Goal: Task Accomplishment & Management: Manage account settings

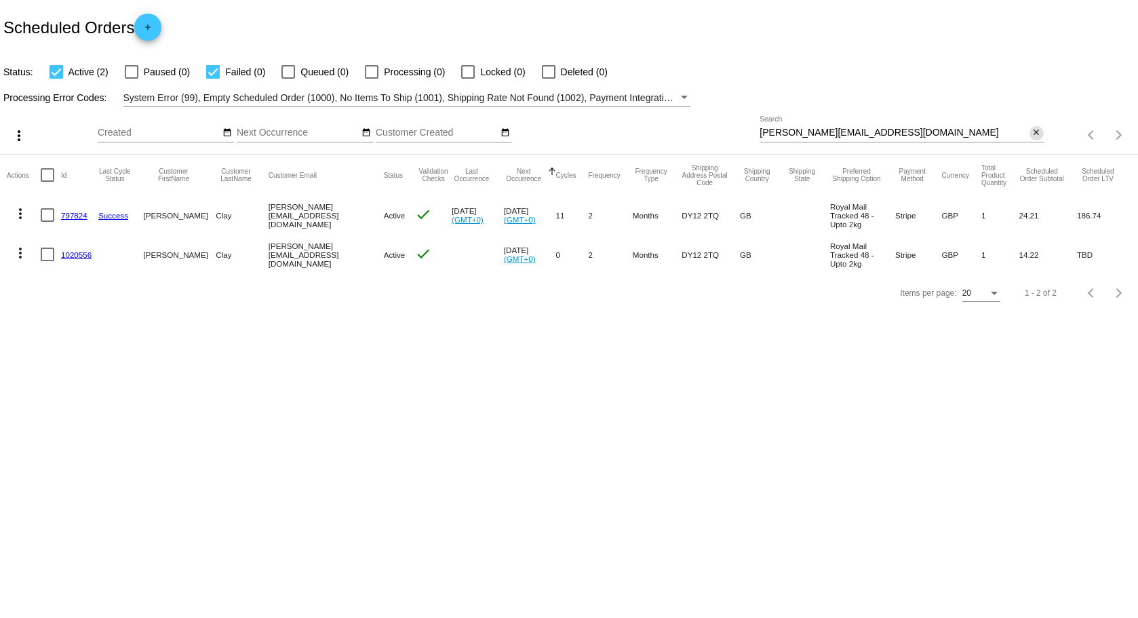
click at [1035, 136] on mat-icon "close" at bounding box center [1036, 133] width 9 height 11
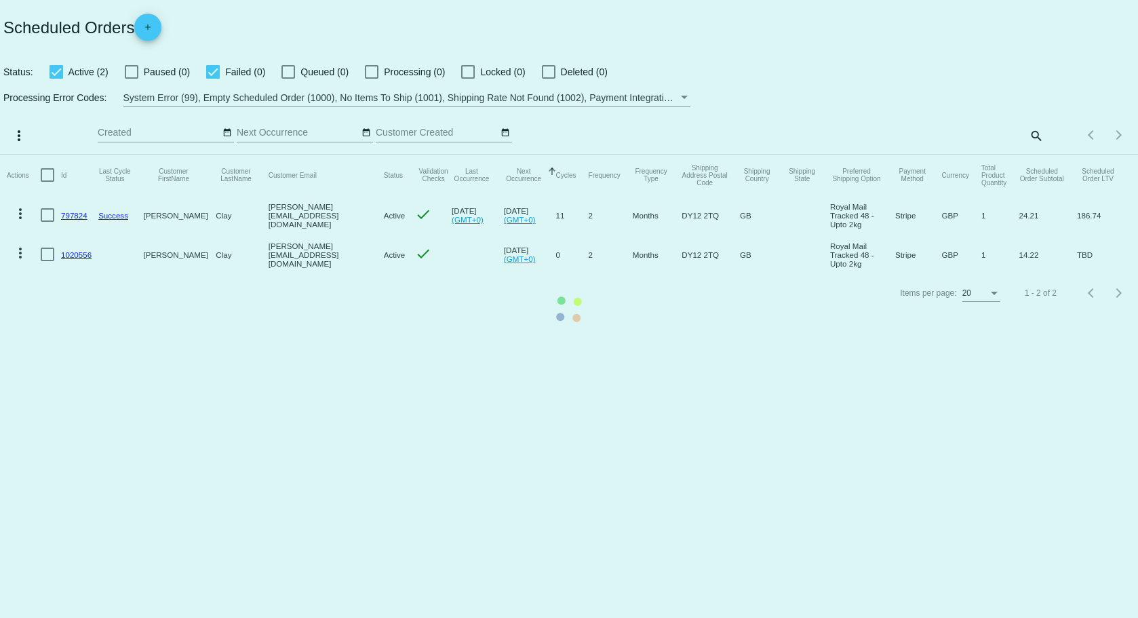
click at [1036, 155] on mat-table "Actions Id Last Cycle Status Customer FirstName Customer LastName Customer Emai…" at bounding box center [569, 214] width 1138 height 119
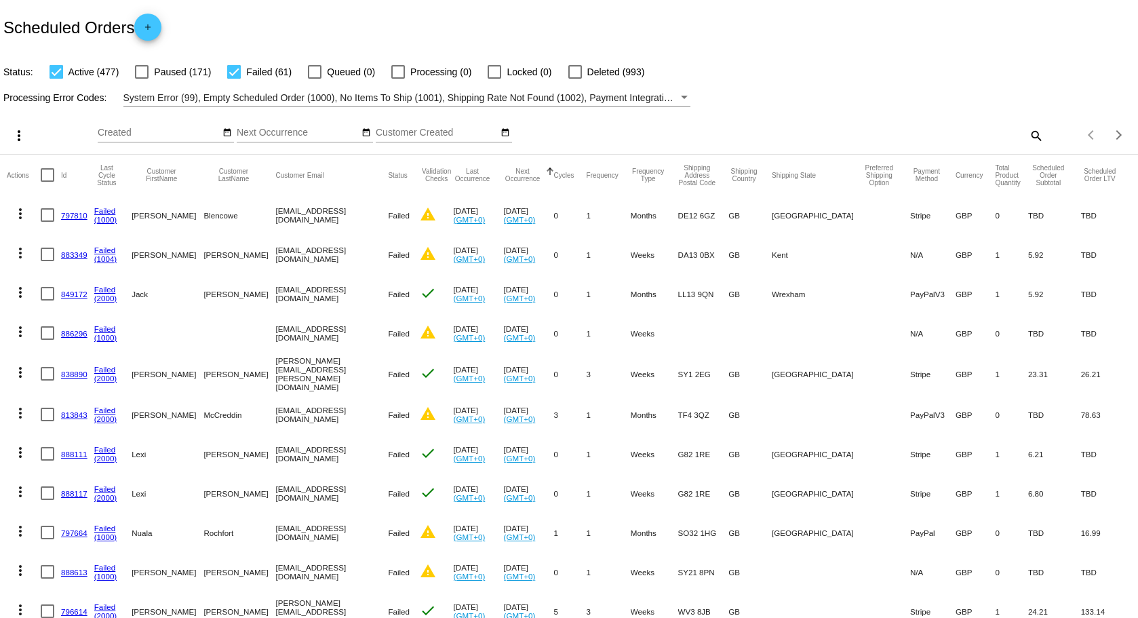
click at [1044, 133] on div "Items per page: 20 1 - 20 of 538" at bounding box center [1091, 135] width 94 height 38
click at [1029, 135] on mat-icon "search" at bounding box center [1036, 135] width 16 height 21
click at [893, 128] on input "Search" at bounding box center [902, 133] width 284 height 11
click at [1028, 136] on mat-icon "search" at bounding box center [1036, 135] width 16 height 21
click at [887, 122] on div "Search" at bounding box center [902, 129] width 284 height 26
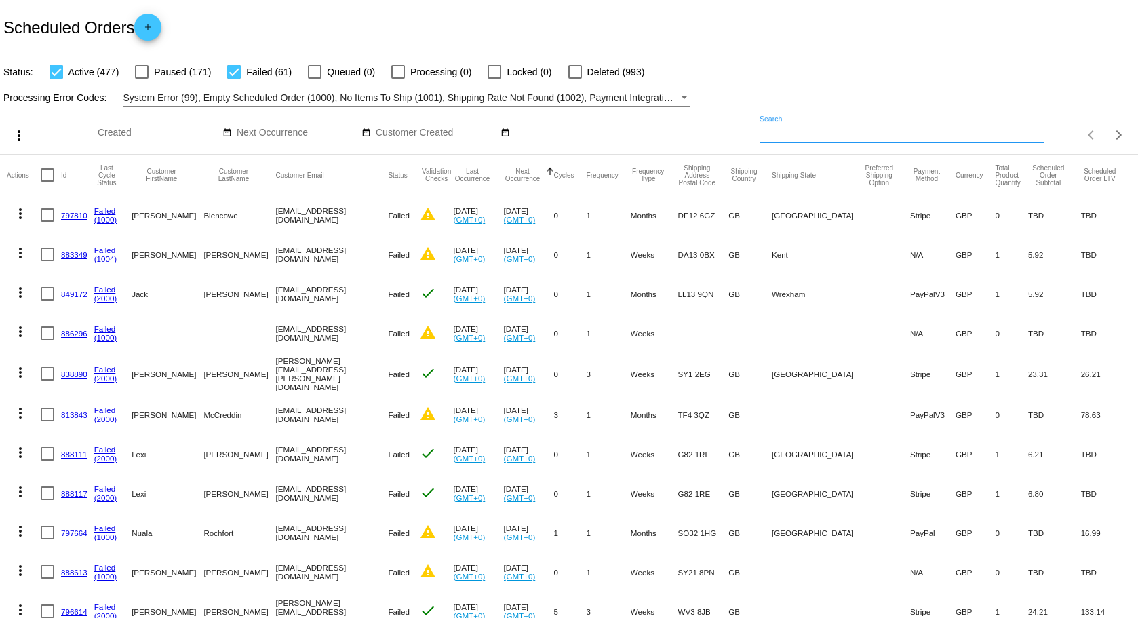
paste input "[EMAIL_ADDRESS][DOMAIN_NAME]"
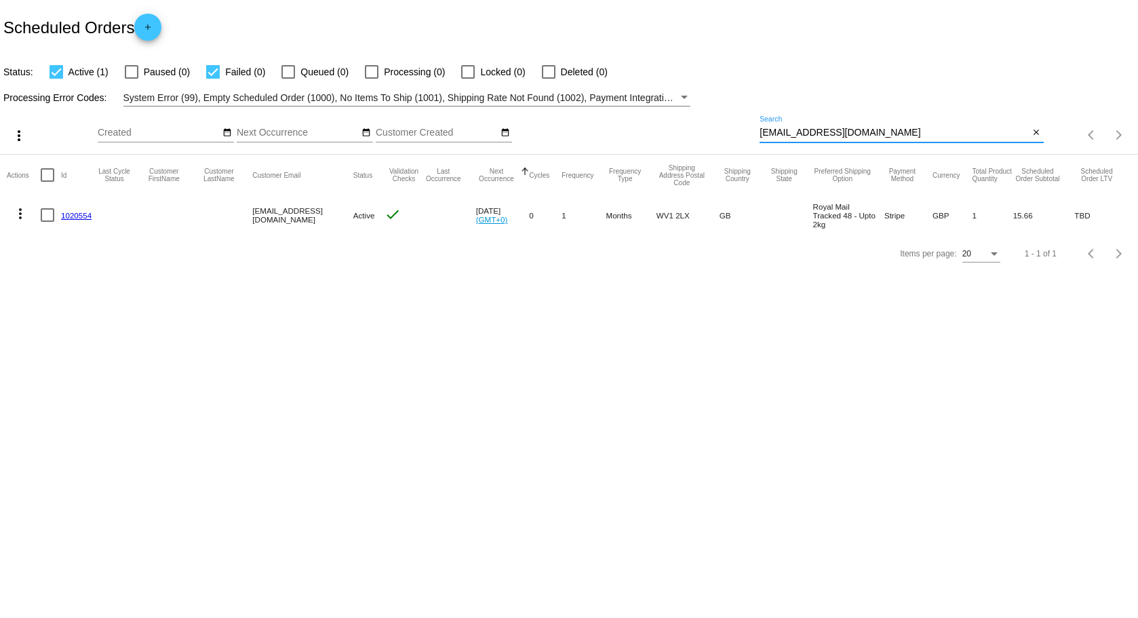
type input "[EMAIL_ADDRESS][DOMAIN_NAME]"
click at [79, 215] on link "1020554" at bounding box center [76, 215] width 31 height 9
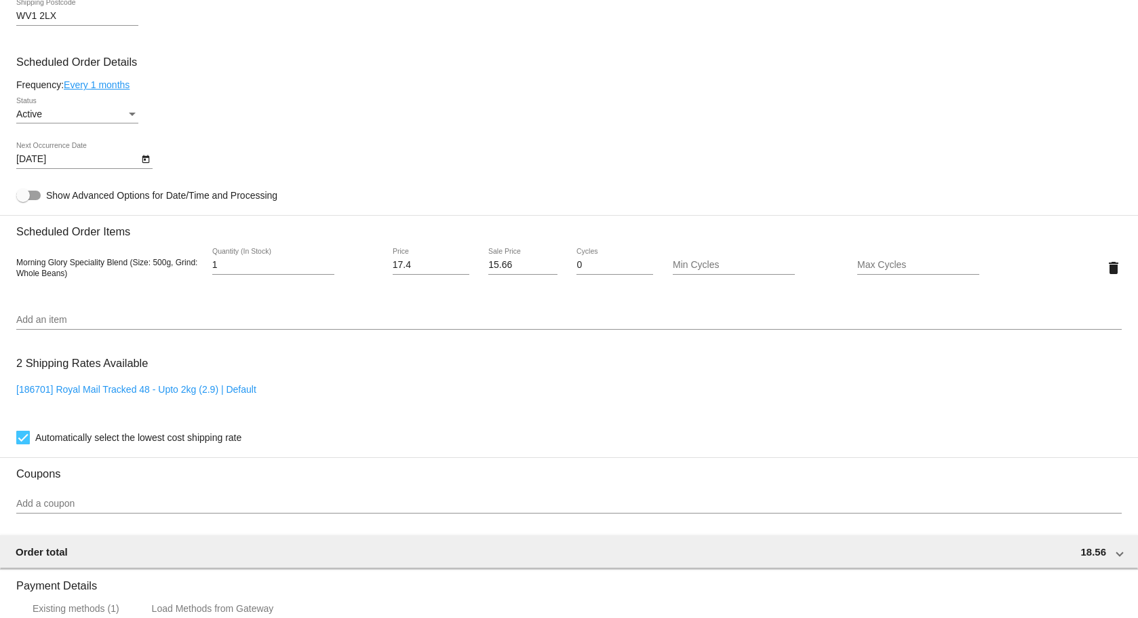
scroll to position [611, 0]
click at [147, 156] on icon "Open calendar" at bounding box center [145, 157] width 9 height 16
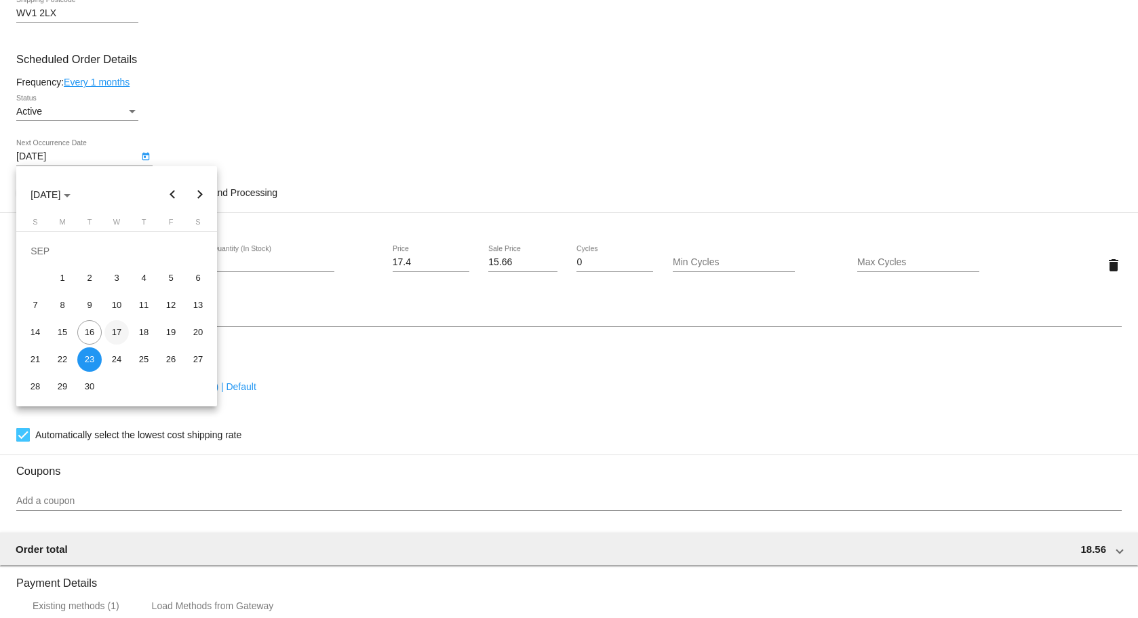
click at [116, 332] on div "17" at bounding box center [116, 332] width 24 height 24
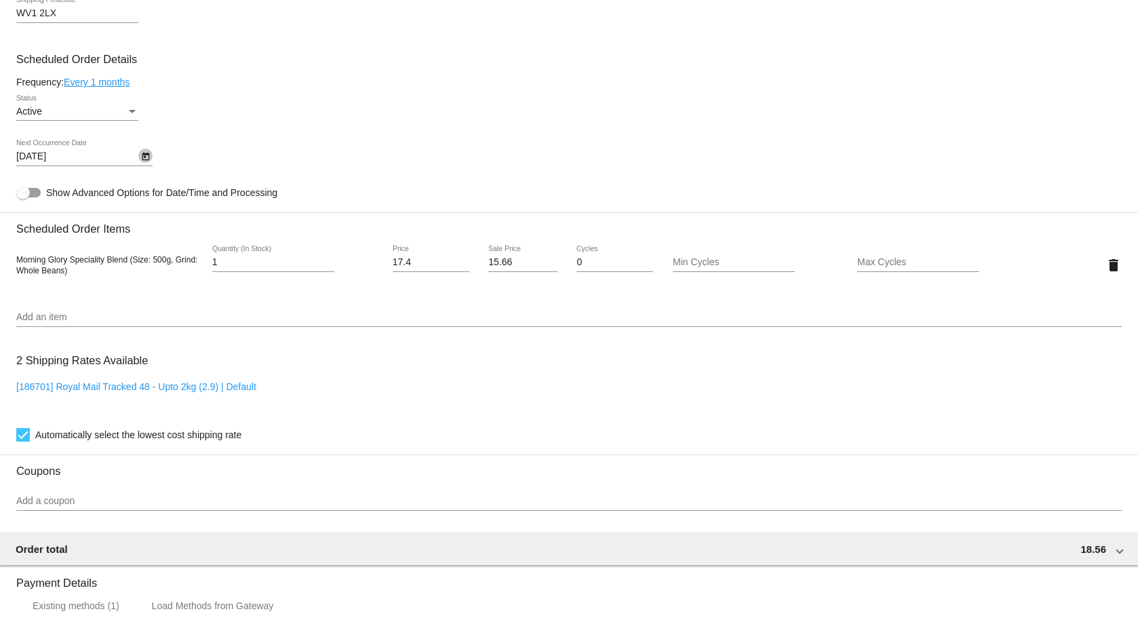
click at [145, 157] on icon "Open calendar" at bounding box center [145, 157] width 7 height 8
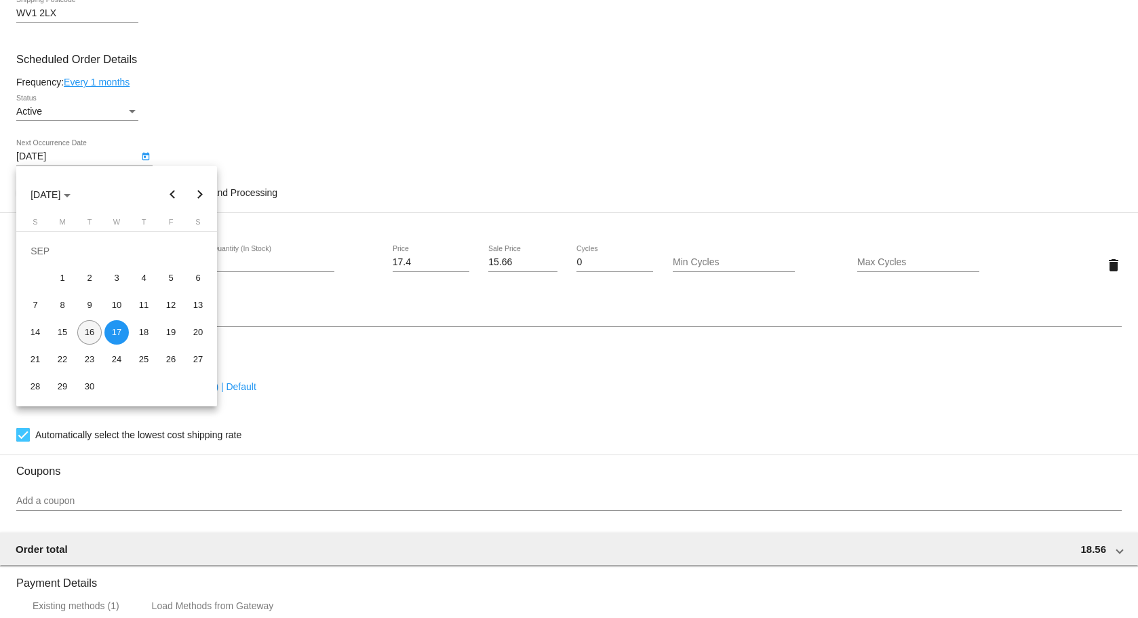
click at [90, 327] on div "16" at bounding box center [89, 332] width 24 height 24
type input "[DATE]"
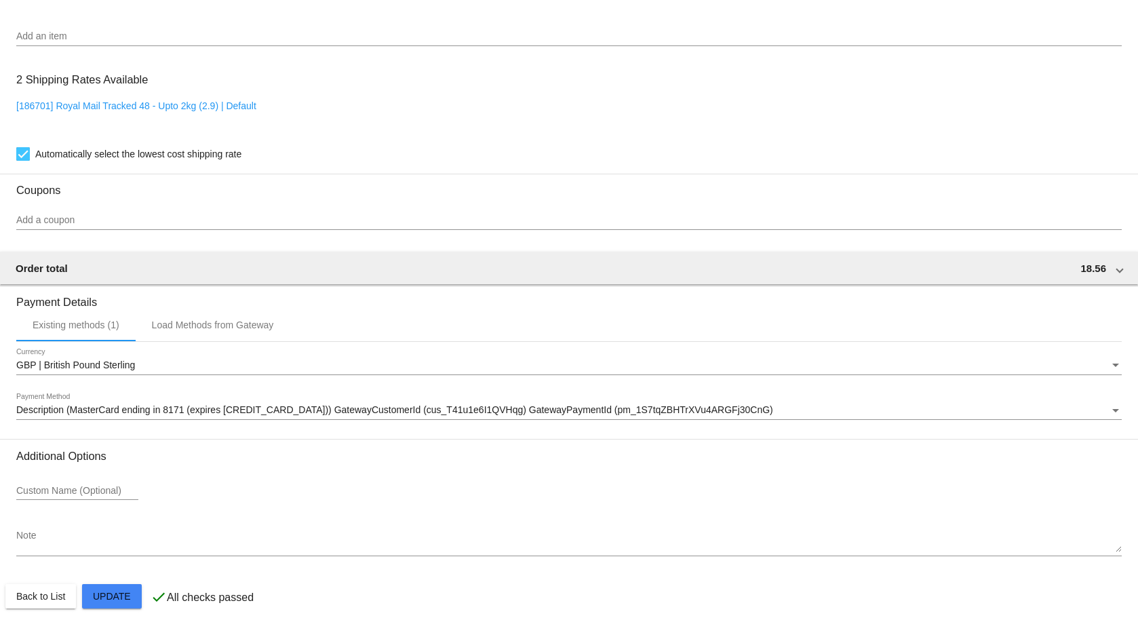
scroll to position [904, 0]
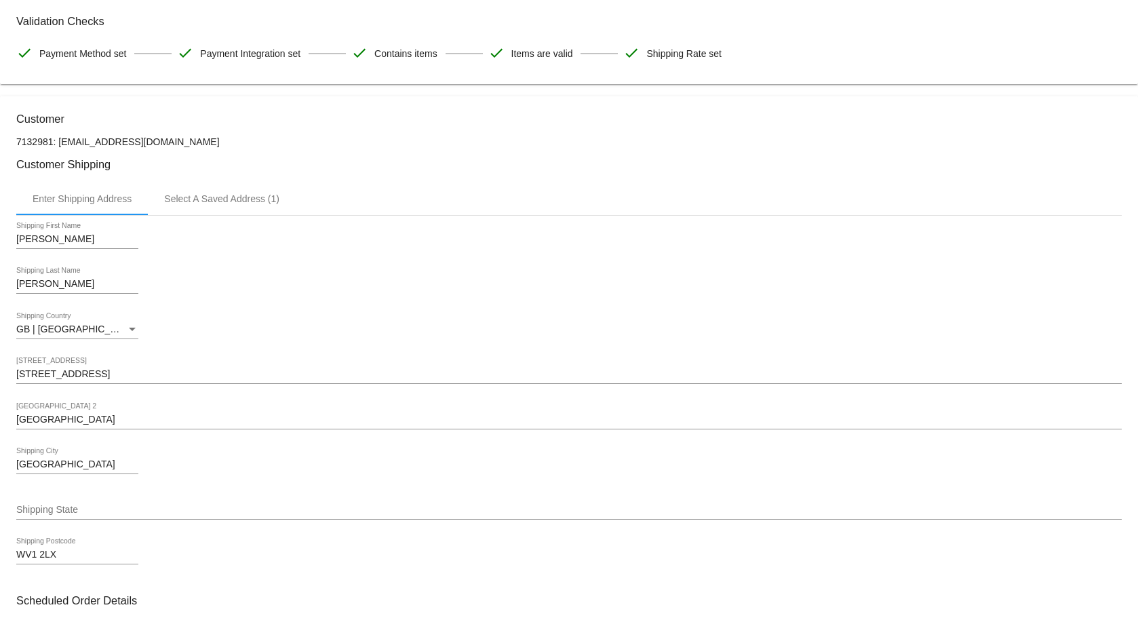
scroll to position [0, 0]
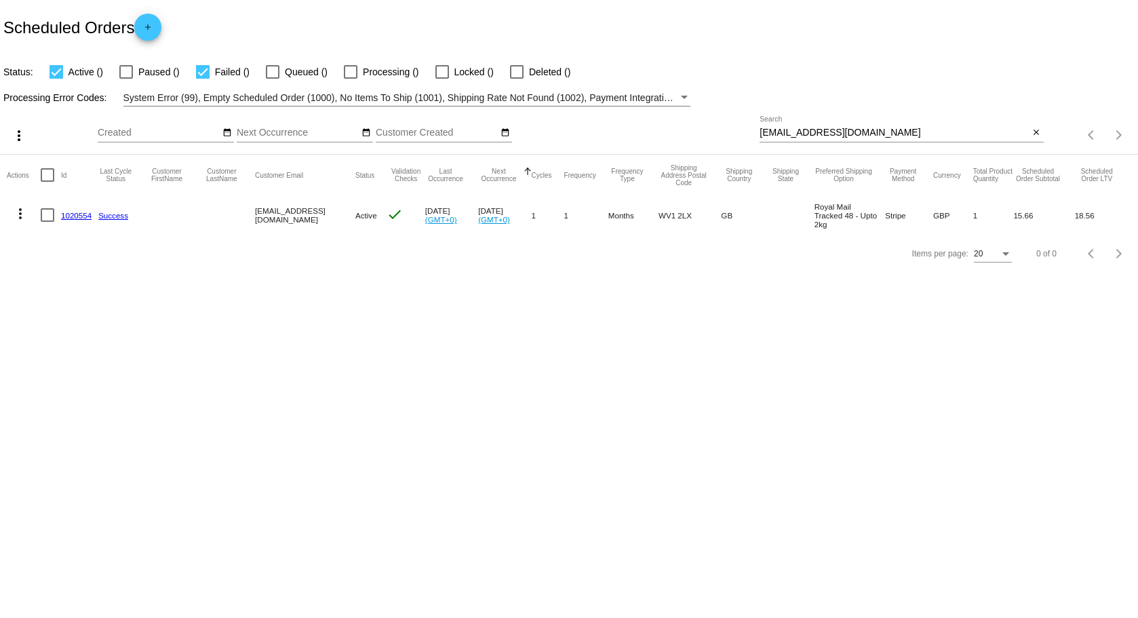
click at [78, 214] on link "1020554" at bounding box center [76, 215] width 31 height 9
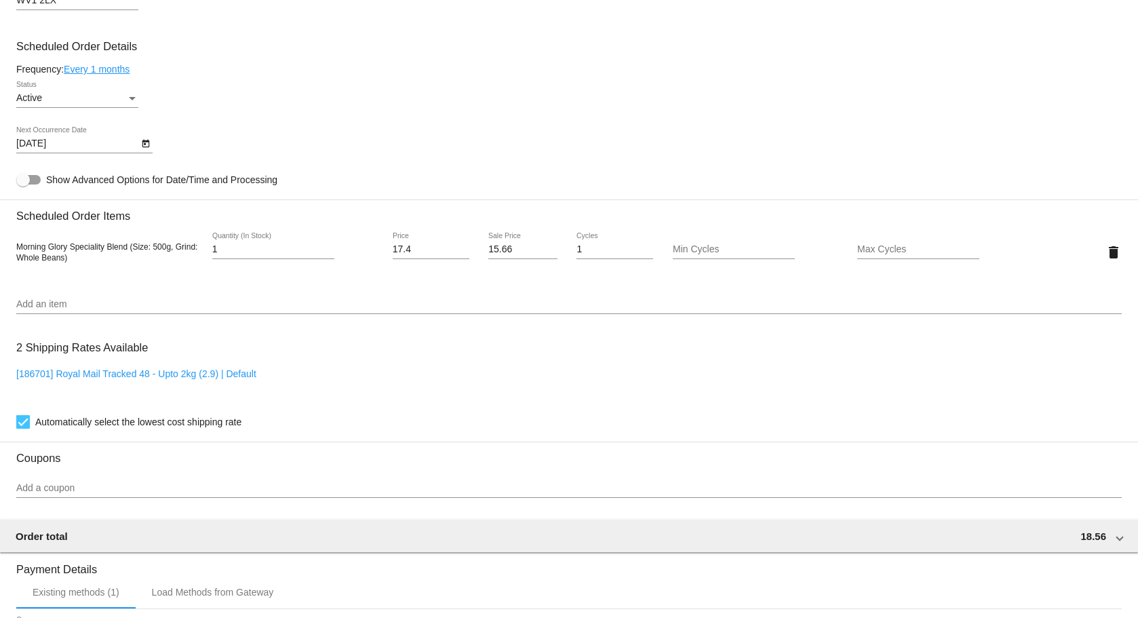
scroll to position [814, 0]
